Goal: Task Accomplishment & Management: Manage account settings

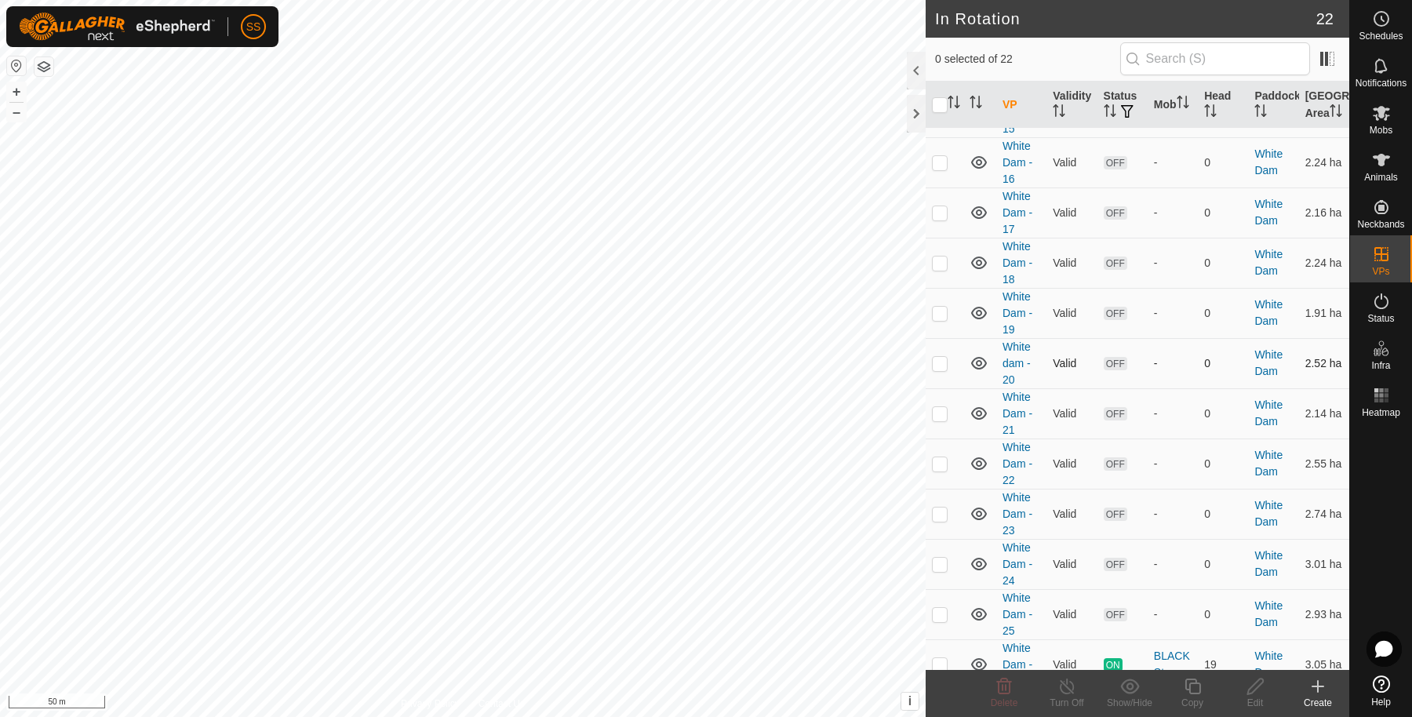
scroll to position [649, 0]
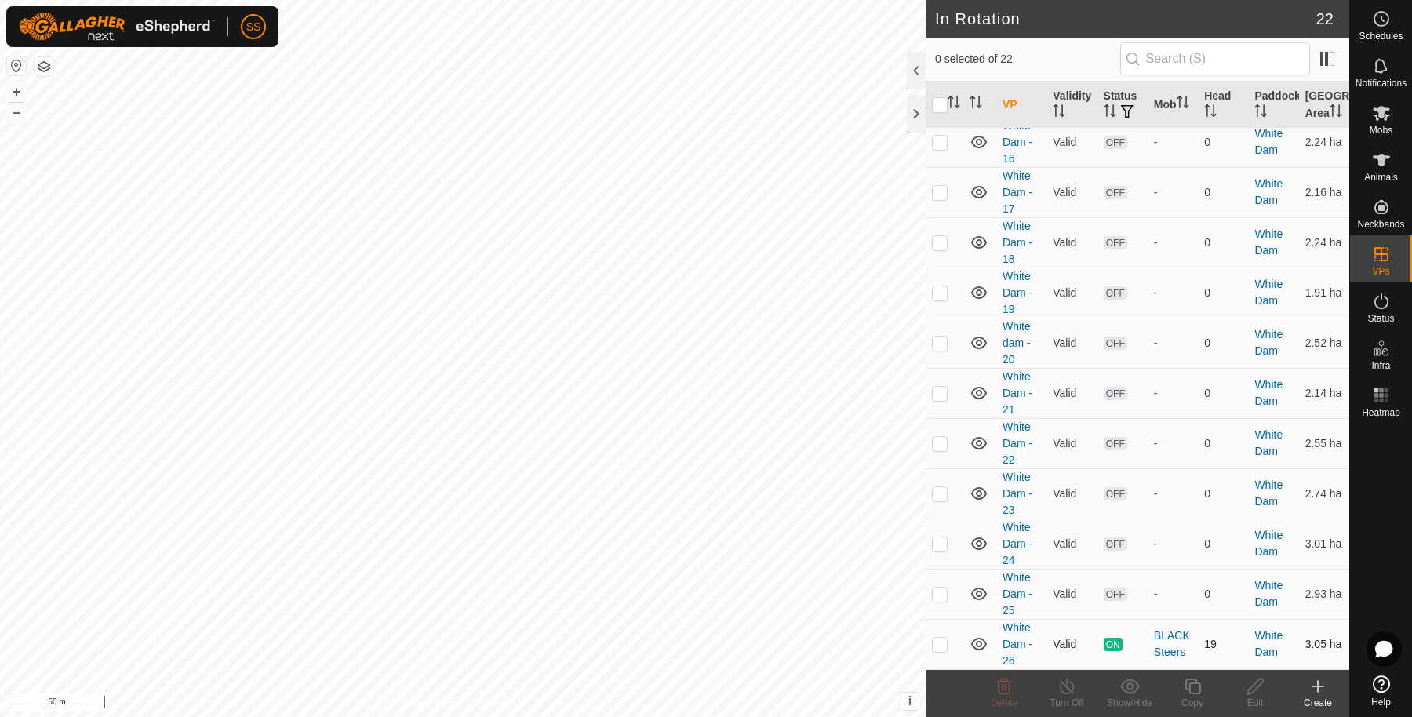
click at [945, 646] on p-checkbox at bounding box center [940, 644] width 16 height 13
checkbox input "true"
click at [1191, 700] on div "Copy" at bounding box center [1192, 703] width 63 height 14
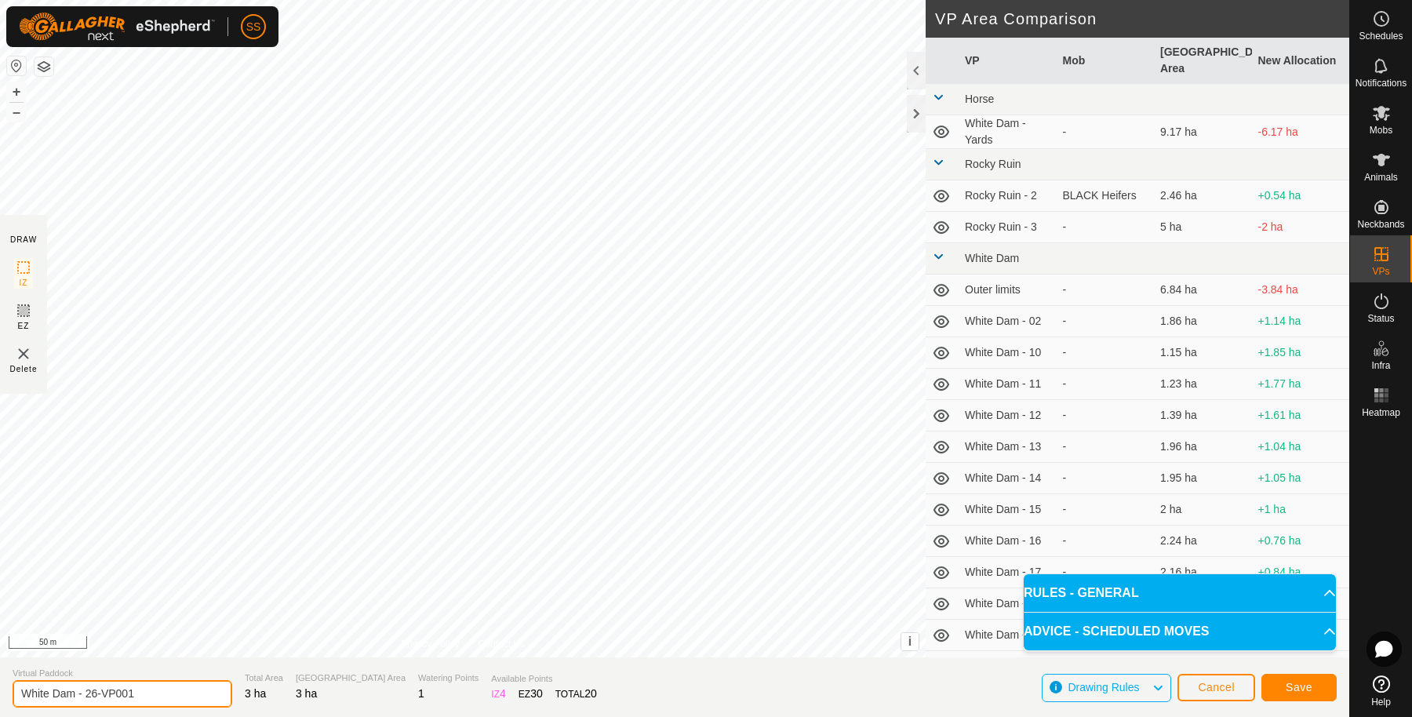
click at [207, 694] on input "White Dam - 26-VP001" at bounding box center [123, 693] width 220 height 27
type input "White Dam - 27"
click at [1271, 685] on button "Save" at bounding box center [1298, 687] width 75 height 27
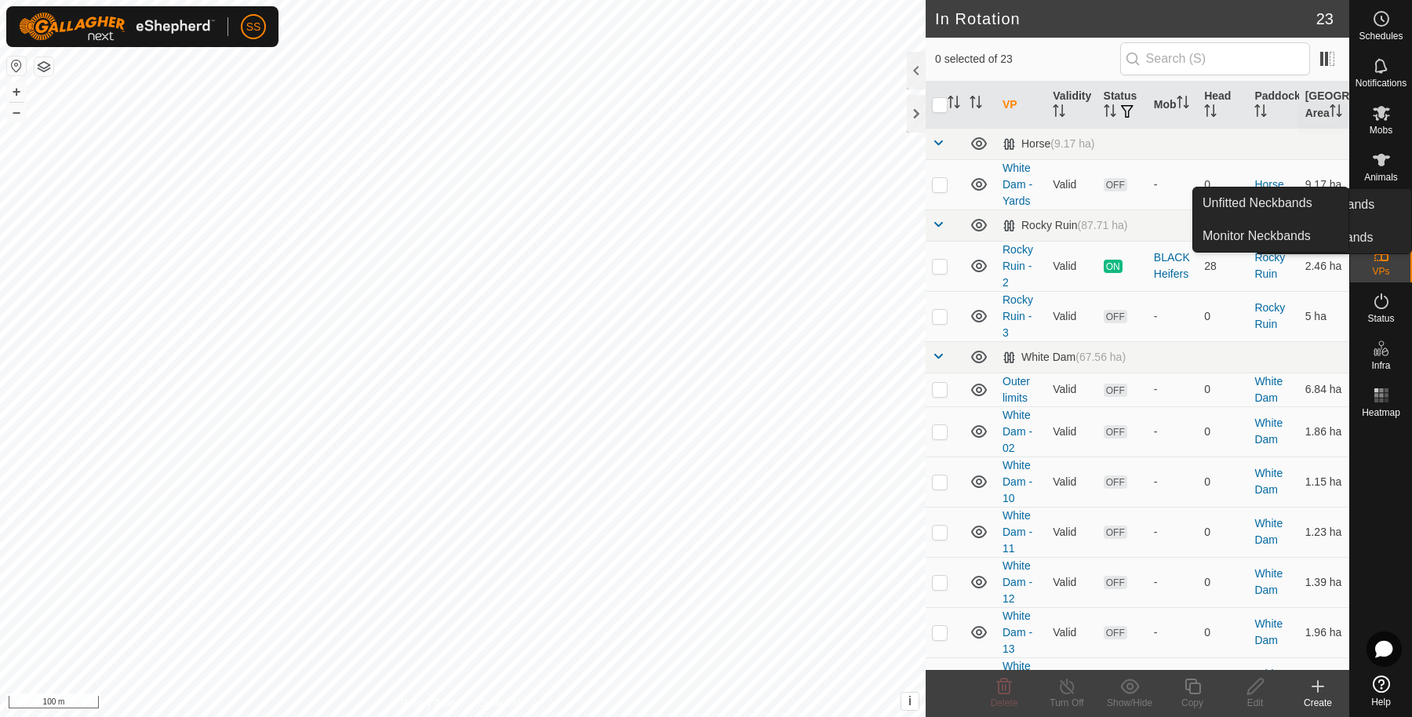
scroll to position [699, 0]
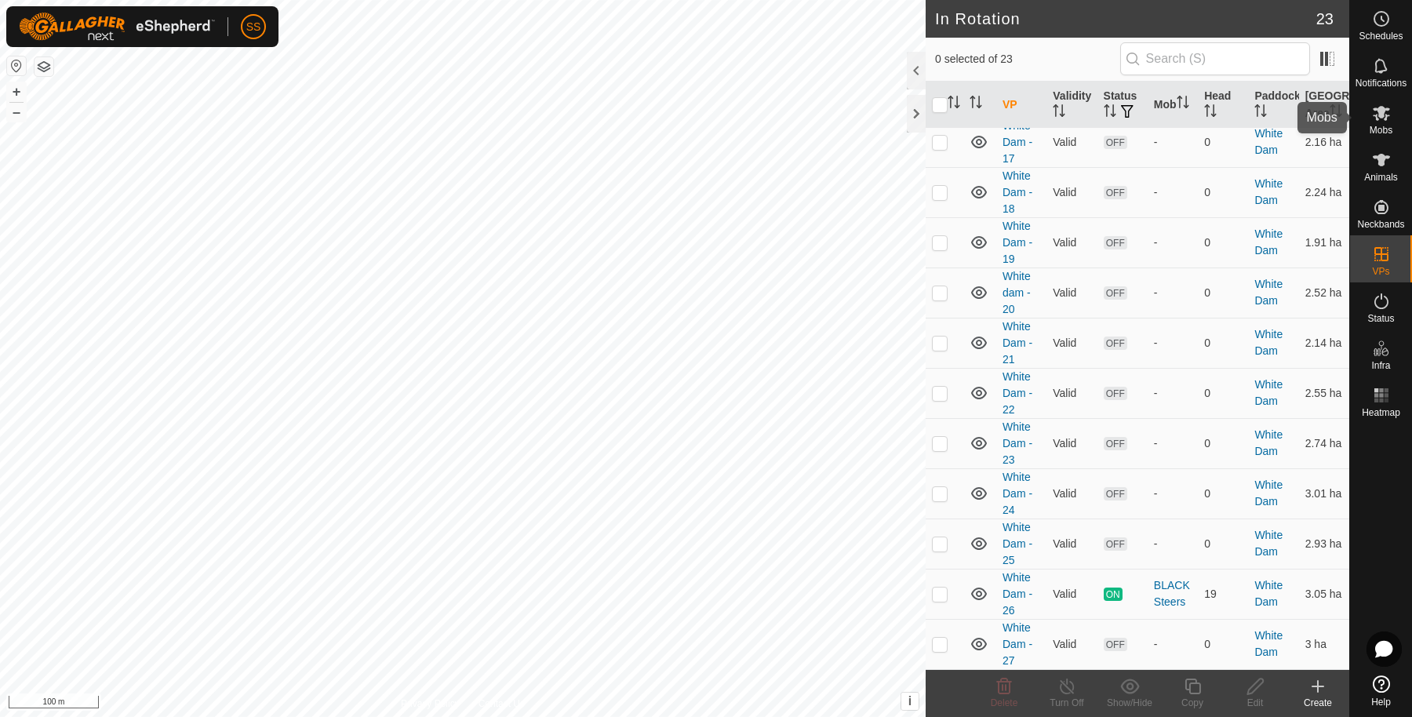
click at [1372, 113] on icon at bounding box center [1381, 113] width 19 height 19
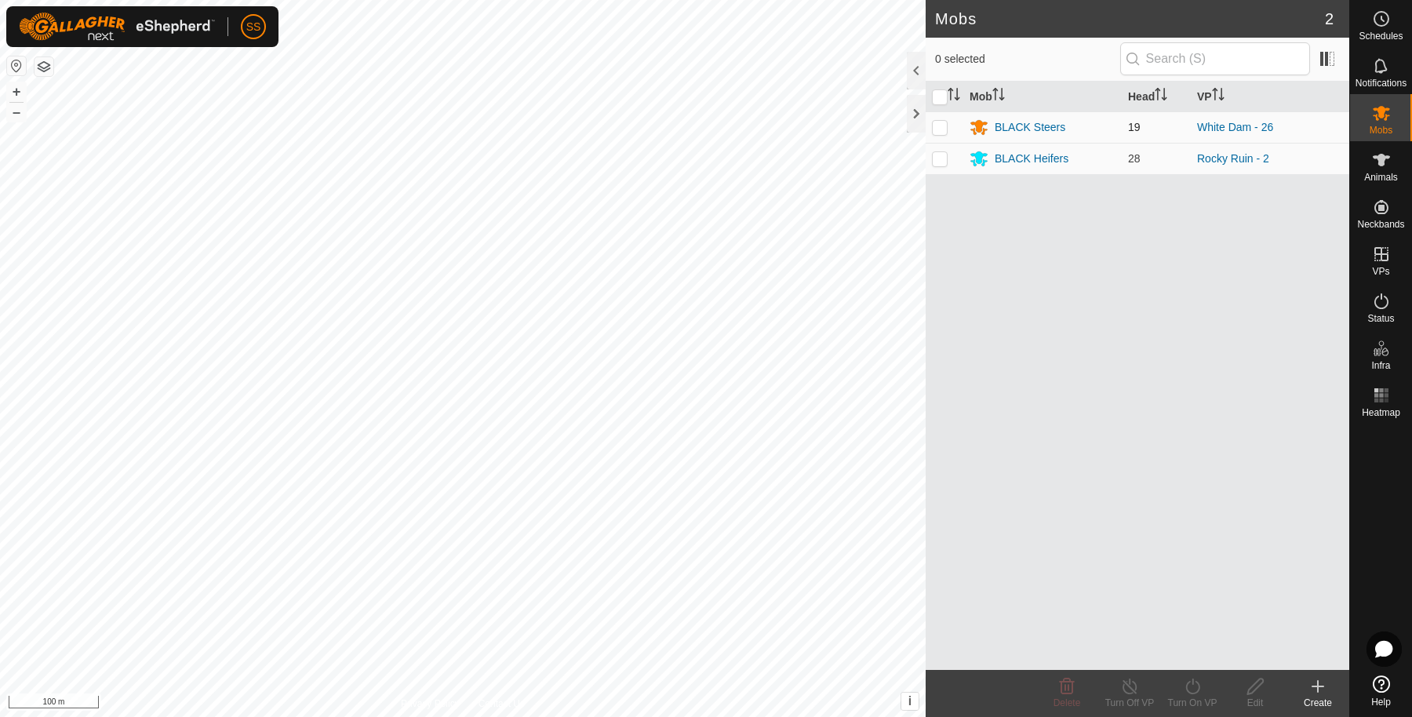
click at [933, 122] on p-checkbox at bounding box center [940, 127] width 16 height 13
checkbox input "true"
click at [1197, 701] on div "Turn On VP" at bounding box center [1192, 703] width 63 height 14
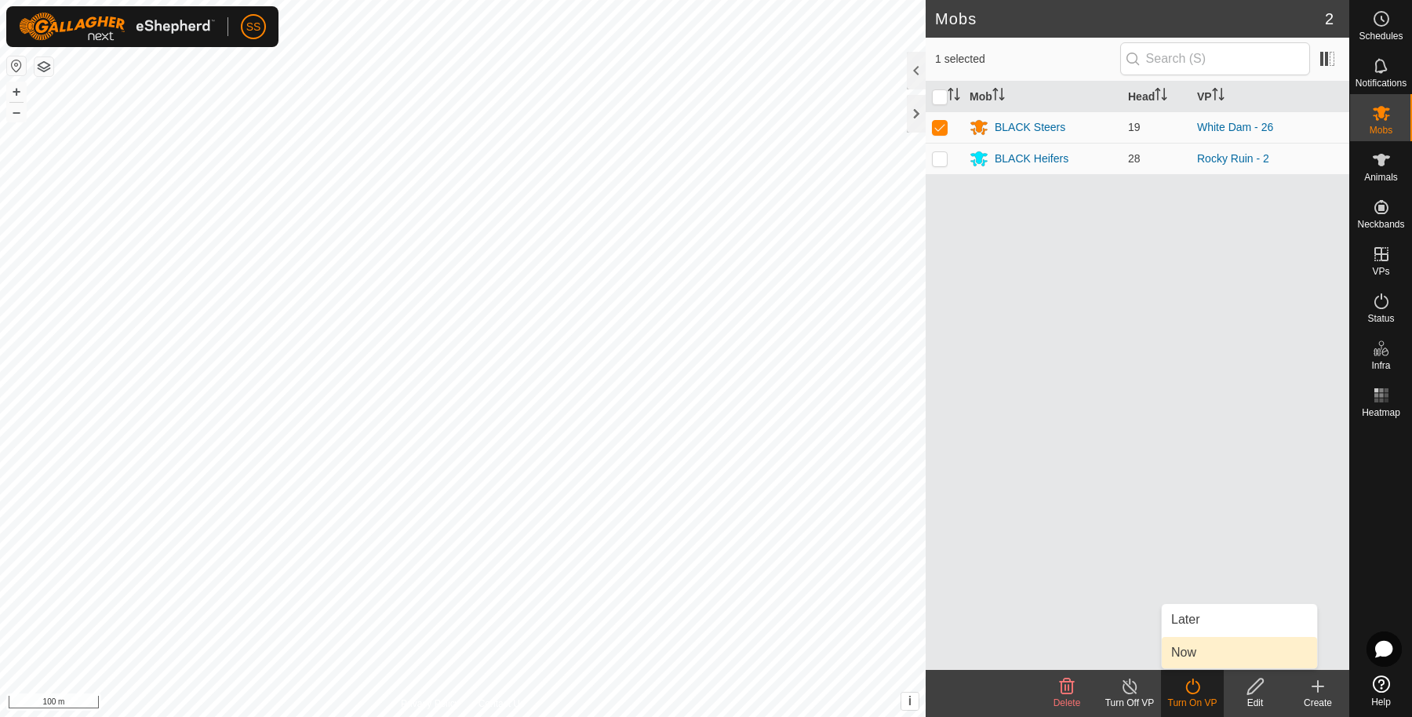
click at [1199, 650] on link "Now" at bounding box center [1239, 652] width 155 height 31
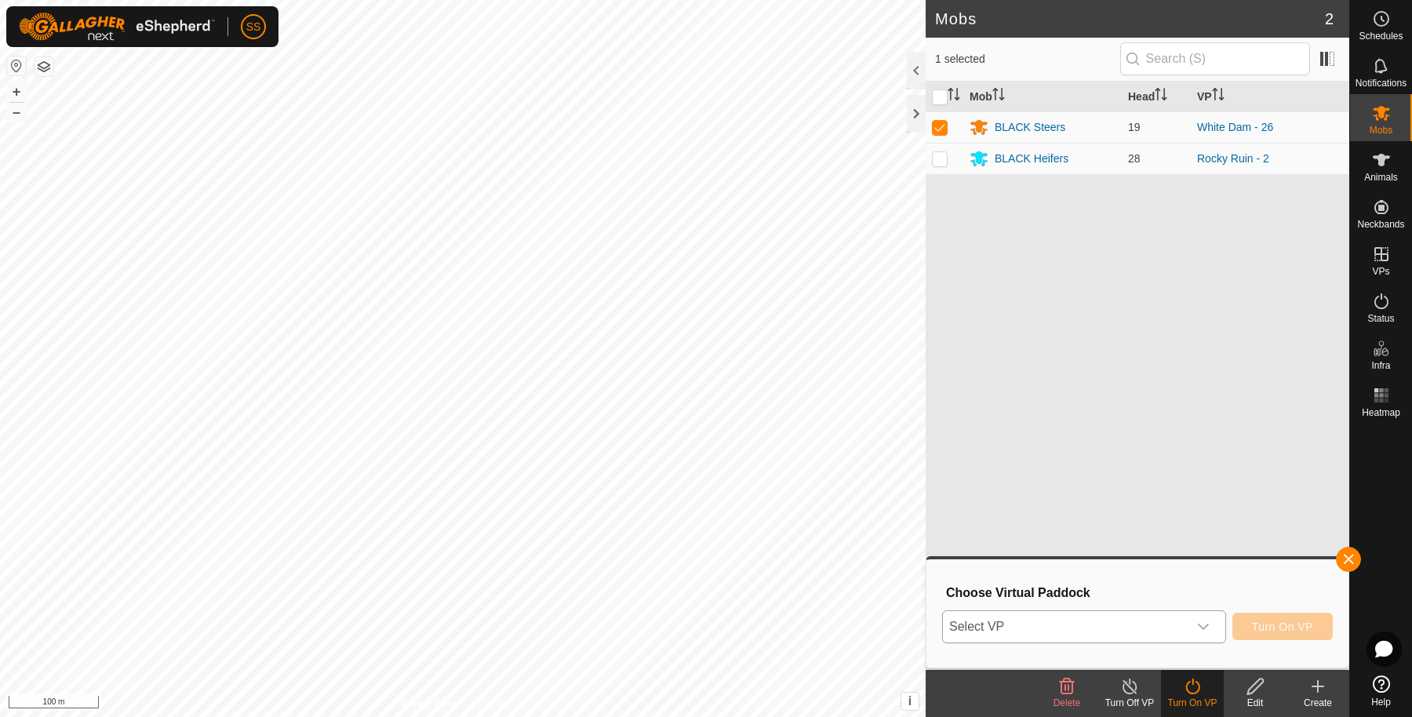
click at [1082, 627] on span "Select VP" at bounding box center [1065, 626] width 245 height 31
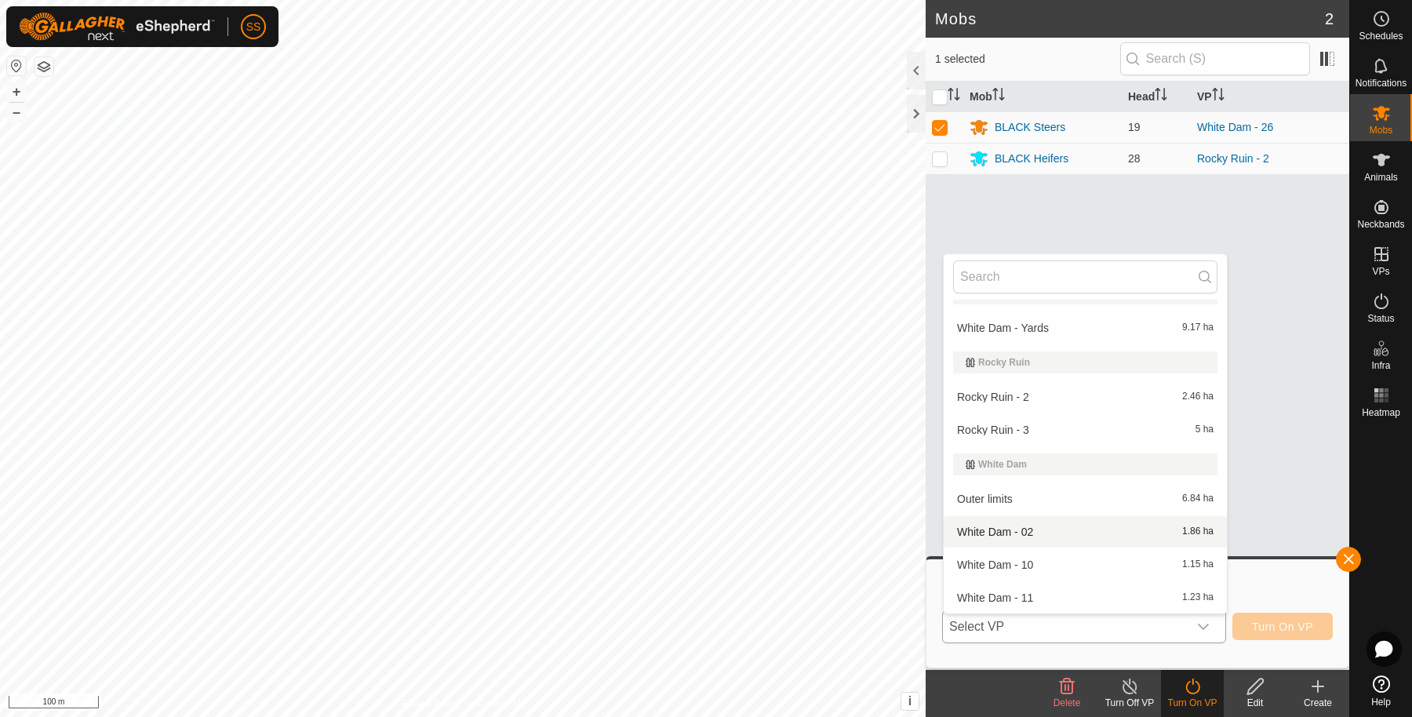
scroll to position [550, 0]
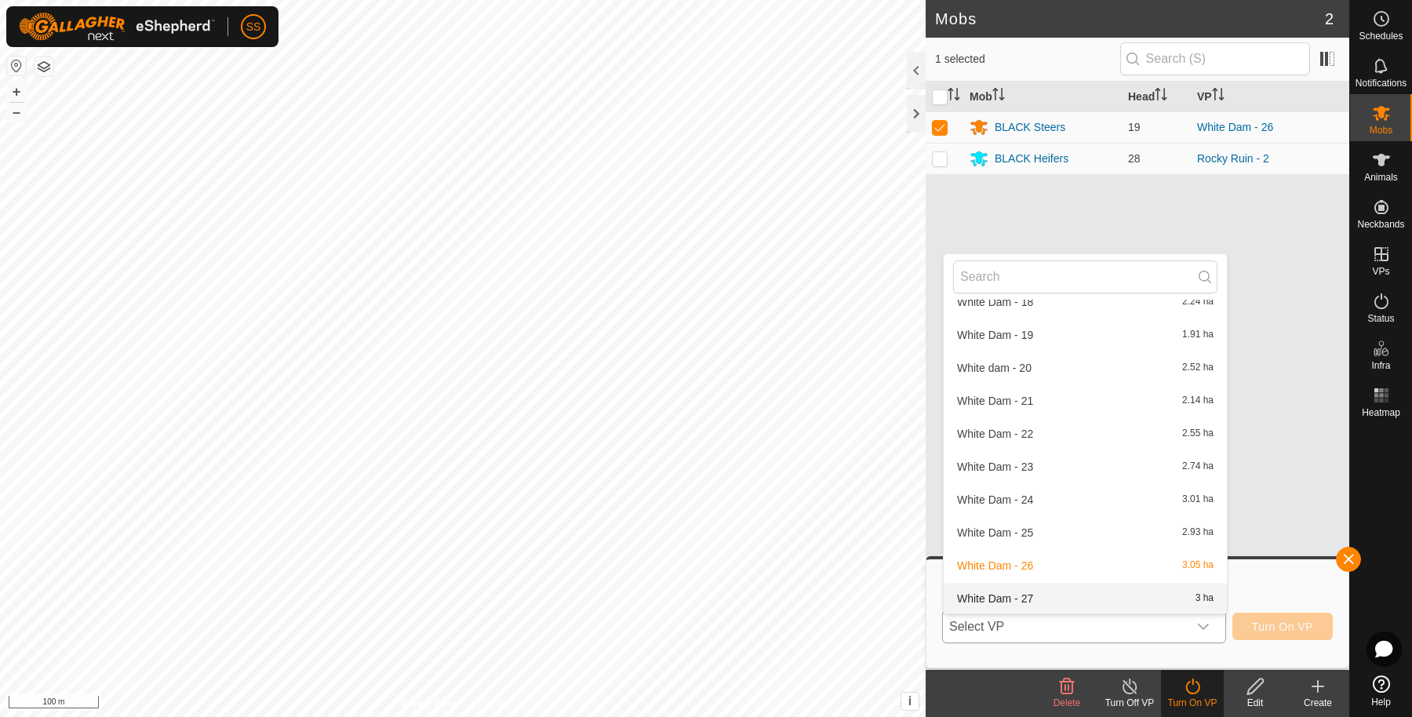
click at [1056, 598] on li "White Dam - 27 3 ha" at bounding box center [1085, 598] width 283 height 31
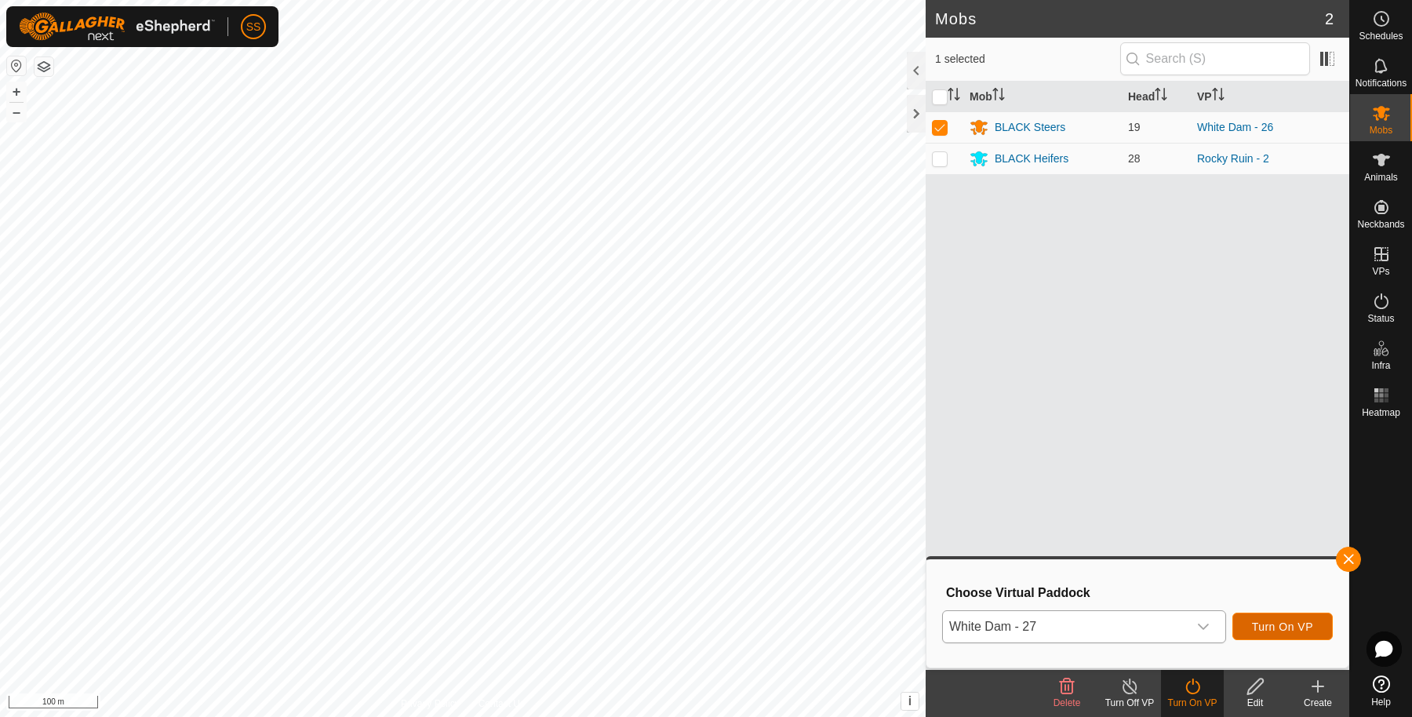
click at [1263, 631] on span "Turn On VP" at bounding box center [1282, 626] width 61 height 13
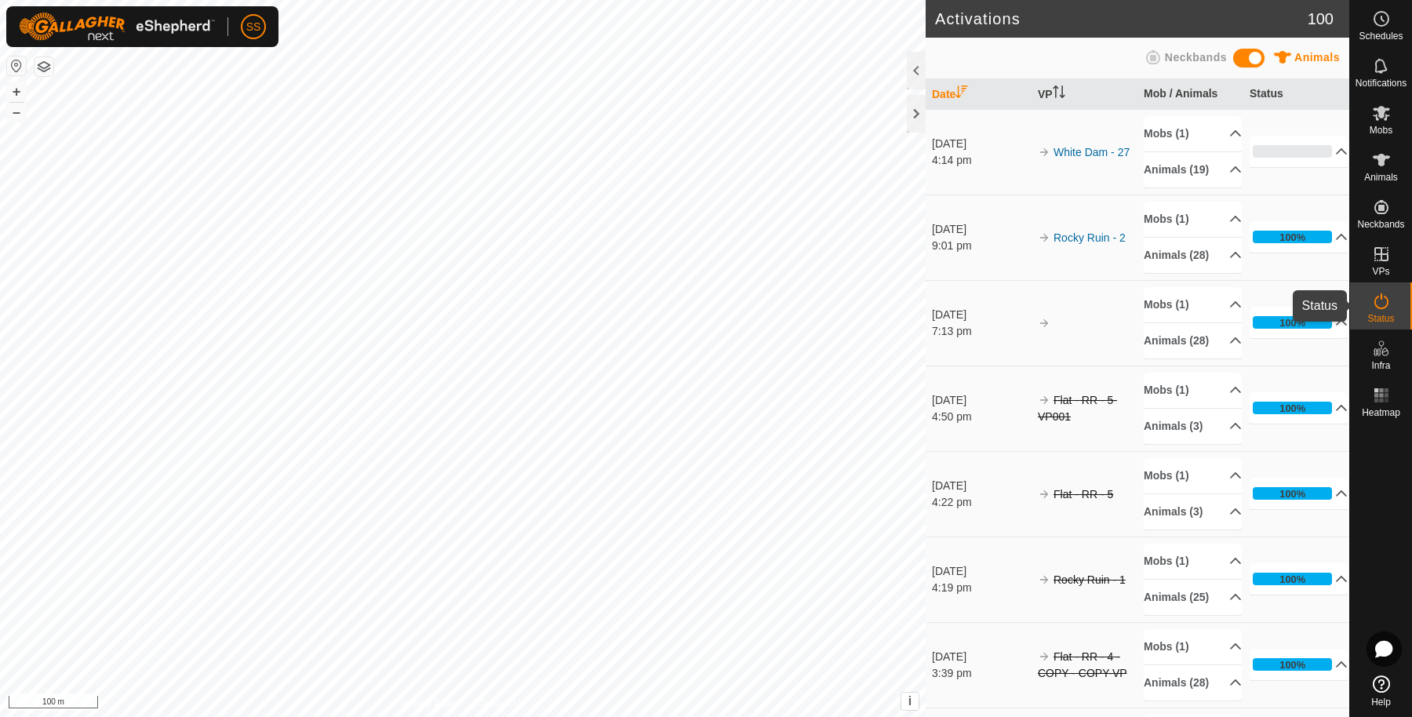
click at [1404, 305] on div "Status" at bounding box center [1381, 305] width 62 height 47
click at [1225, 178] on p-accordion-header "Animals (19)" at bounding box center [1193, 169] width 98 height 35
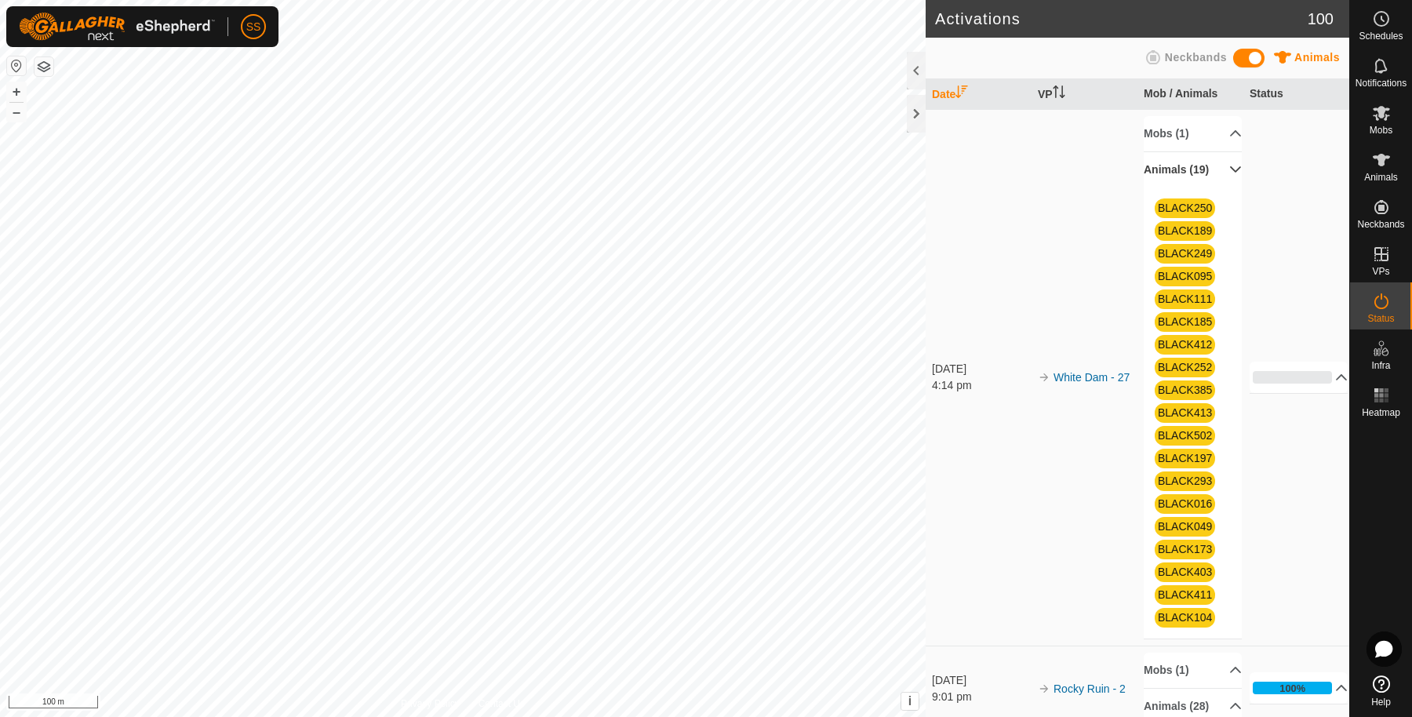
click at [1225, 178] on p-accordion-header "Animals (19)" at bounding box center [1193, 169] width 98 height 35
